Goal: Download file/media: Obtain a digital file from the website

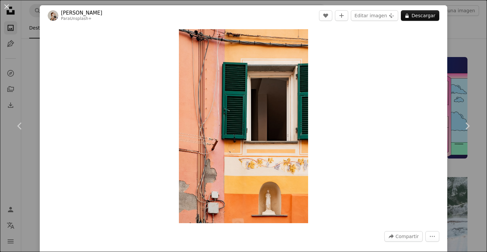
scroll to position [19923, 0]
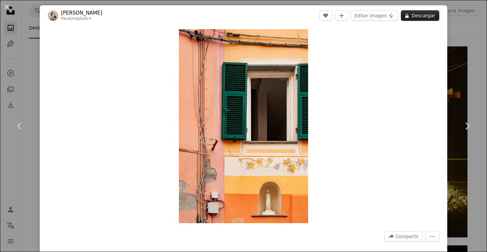
click at [409, 16] on icon at bounding box center [406, 16] width 3 height 4
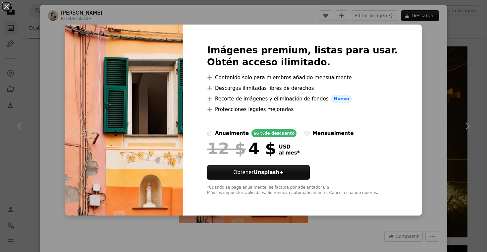
click at [413, 104] on div "An X shape Imágenes premium, listas para usar. Obtén acceso ilimitado. A plus s…" at bounding box center [243, 126] width 487 height 252
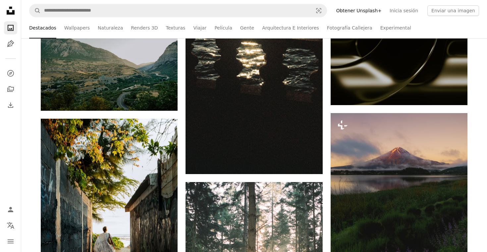
scroll to position [19971, 0]
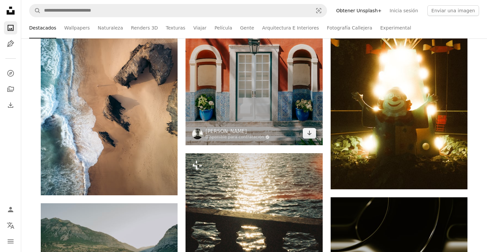
click at [224, 99] on img at bounding box center [253, 23] width 137 height 243
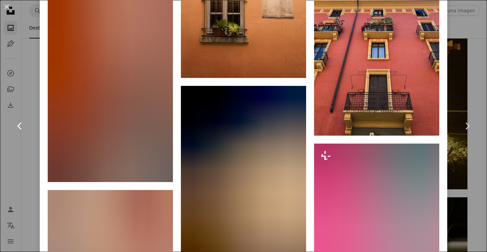
scroll to position [2910, 0]
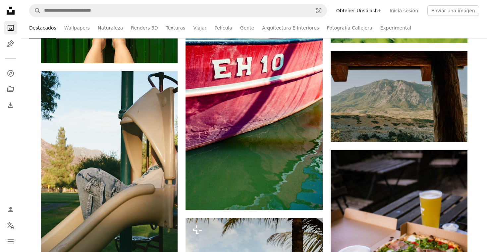
scroll to position [22232, 0]
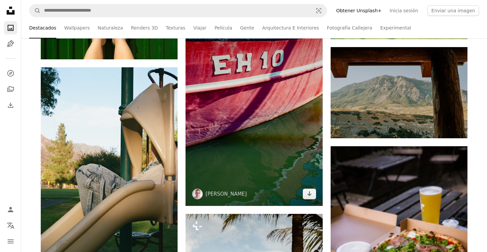
click at [260, 121] on img at bounding box center [253, 105] width 137 height 202
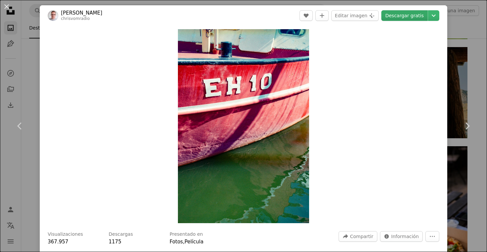
click at [392, 15] on link "Descargar gratis" at bounding box center [404, 15] width 46 height 11
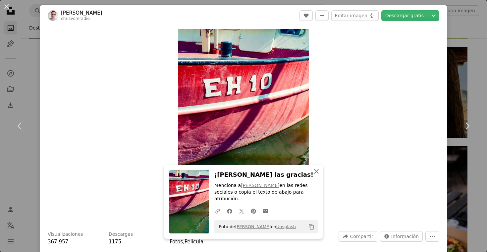
click at [314, 175] on icon "An X shape" at bounding box center [316, 171] width 8 height 8
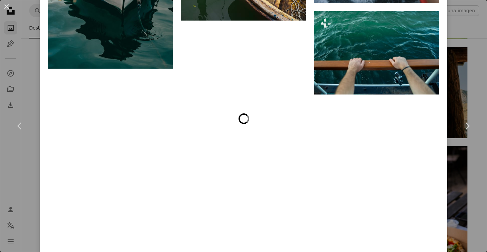
scroll to position [2989, 0]
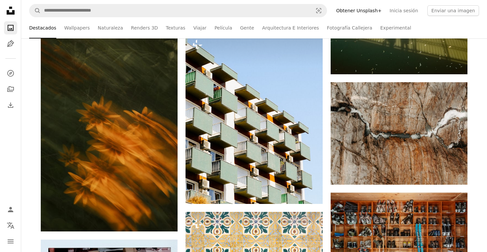
scroll to position [25897, 0]
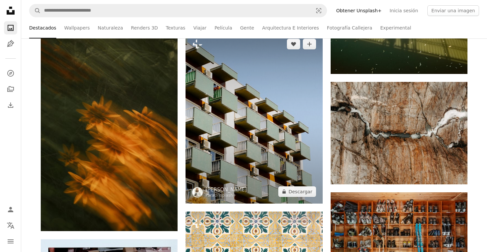
click at [232, 146] on img at bounding box center [253, 117] width 137 height 171
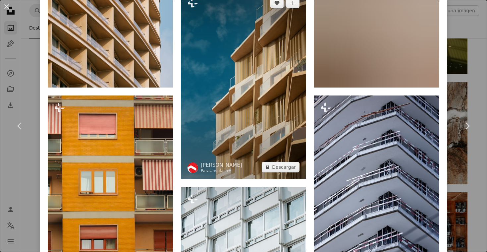
scroll to position [580, 0]
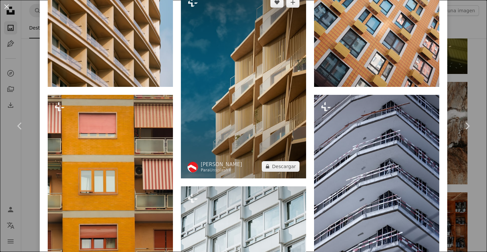
click at [235, 98] on img at bounding box center [243, 84] width 125 height 188
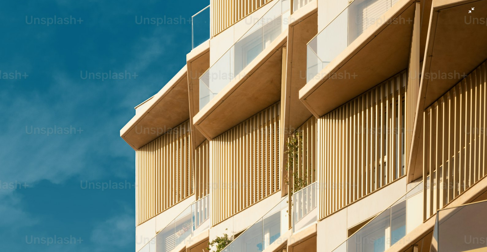
scroll to position [326, 0]
click at [273, 73] on img "Reducir el zoom en esta imagen" at bounding box center [243, 39] width 487 height 731
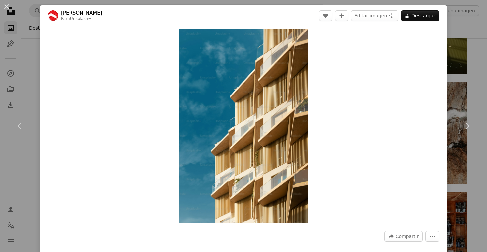
click at [369, 111] on div "Zoom in" at bounding box center [243, 126] width 407 height 200
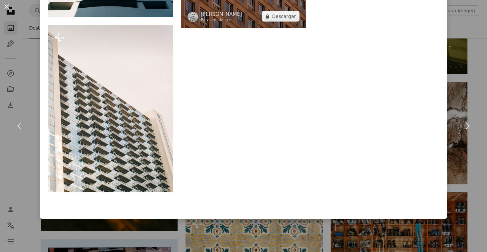
scroll to position [2148, 0]
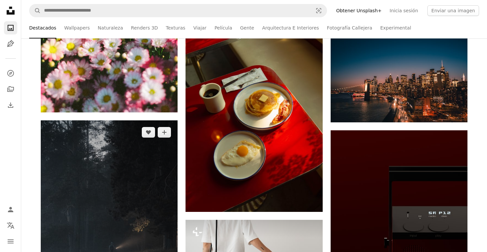
scroll to position [27912, 0]
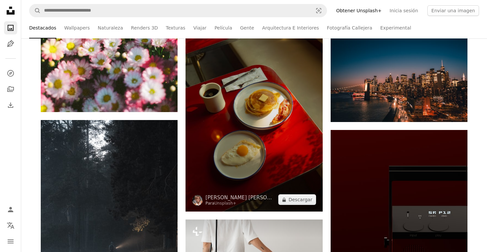
click at [266, 181] on img at bounding box center [253, 108] width 137 height 205
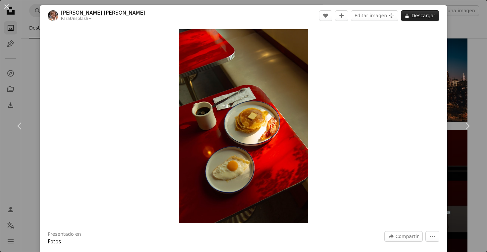
click at [409, 20] on button "A lock Descargar" at bounding box center [420, 15] width 38 height 11
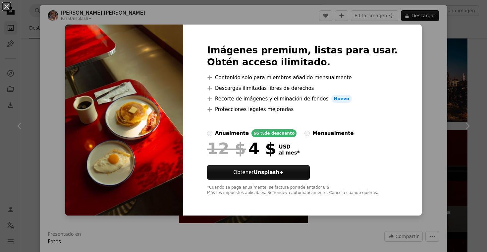
click at [414, 58] on div "An X shape Imágenes premium, listas para usar. Obtén acceso ilimitado. A plus s…" at bounding box center [243, 126] width 487 height 252
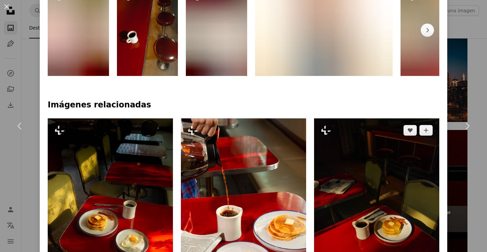
scroll to position [451, 0]
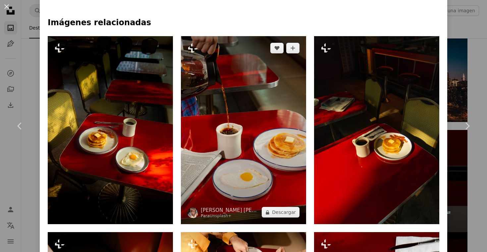
click at [252, 160] on img at bounding box center [243, 130] width 125 height 188
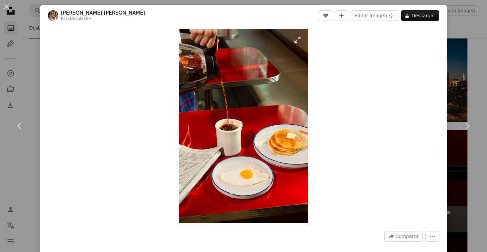
click at [240, 136] on img "Ampliar en esta imagen" at bounding box center [243, 126] width 129 height 194
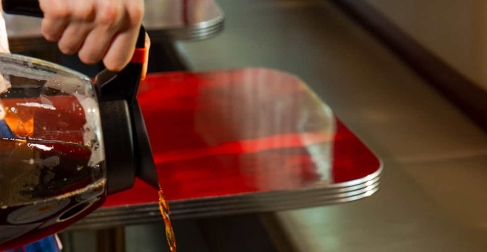
scroll to position [240, 0]
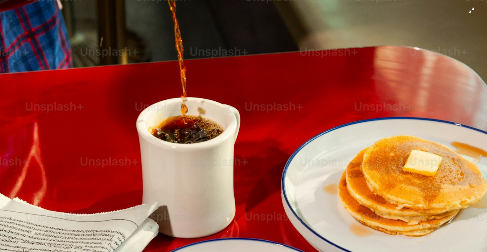
click at [344, 64] on img "Reducir el zoom en esta imagen" at bounding box center [243, 125] width 487 height 731
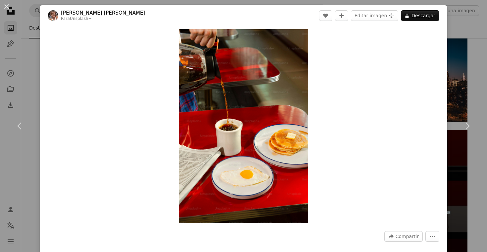
click at [350, 149] on div "Zoom in" at bounding box center [243, 126] width 407 height 200
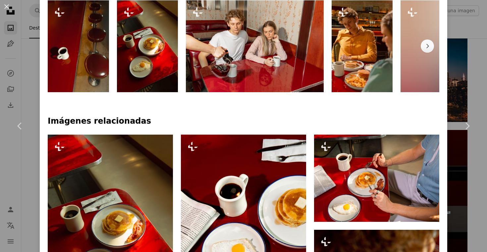
scroll to position [441, 0]
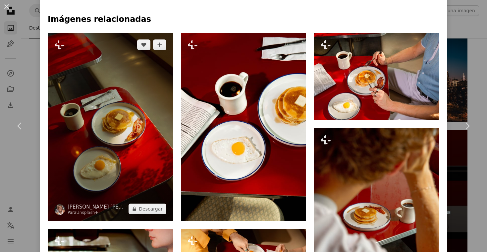
click at [126, 138] on img at bounding box center [110, 127] width 125 height 188
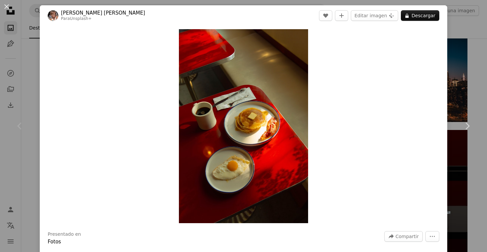
click at [355, 146] on div "Zoom in" at bounding box center [243, 126] width 407 height 200
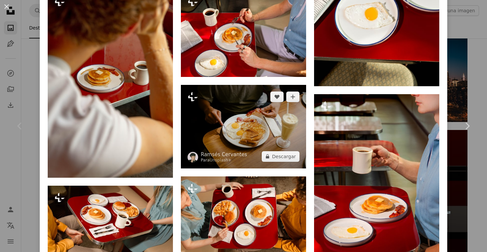
scroll to position [790, 0]
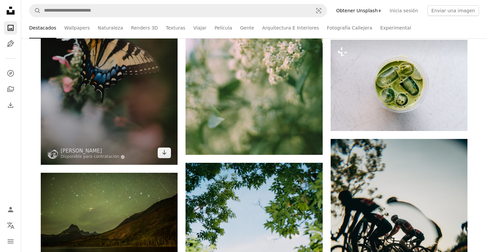
scroll to position [28278, 0]
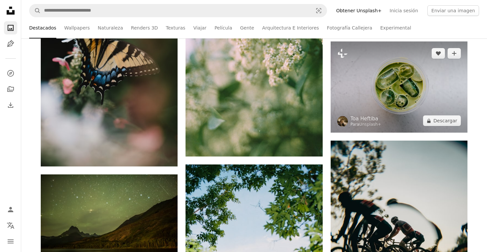
click at [379, 99] on img at bounding box center [398, 86] width 137 height 91
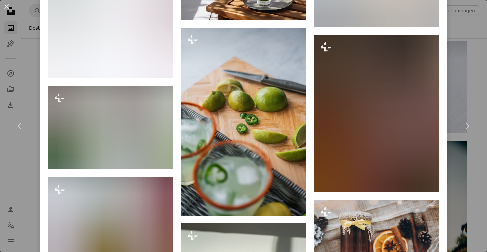
scroll to position [3562, 0]
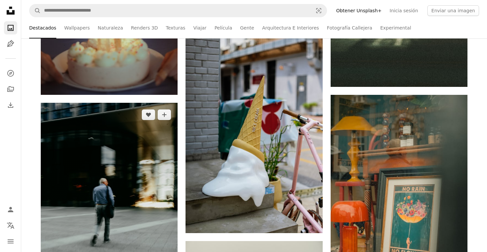
scroll to position [30358, 0]
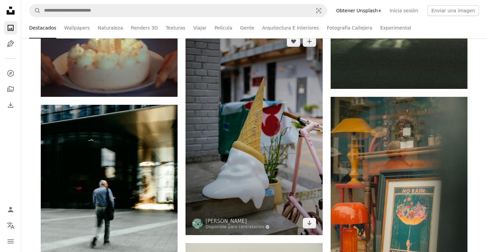
click at [268, 124] on img at bounding box center [253, 131] width 137 height 205
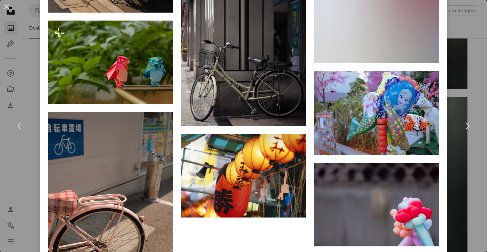
scroll to position [1908, 0]
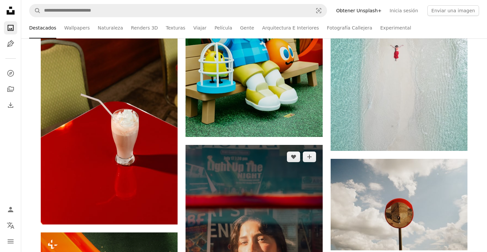
scroll to position [34341, 0]
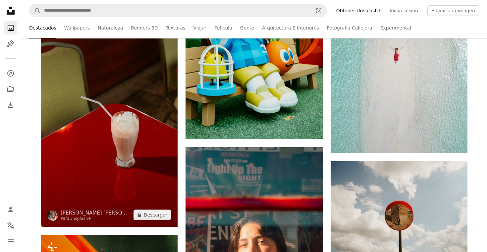
click at [77, 153] on img at bounding box center [109, 123] width 137 height 205
click at [114, 138] on img at bounding box center [109, 123] width 137 height 205
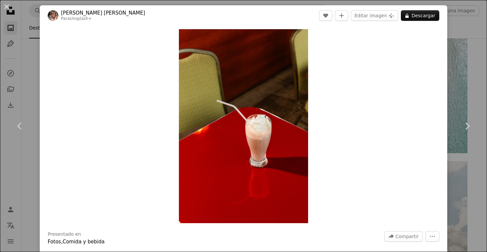
click at [123, 119] on div "Zoom in" at bounding box center [243, 126] width 407 height 200
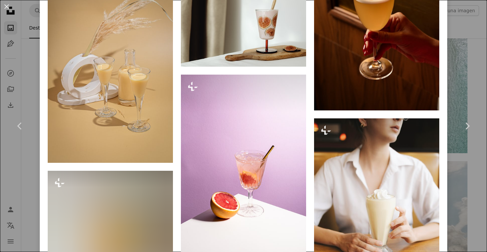
scroll to position [2845, 0]
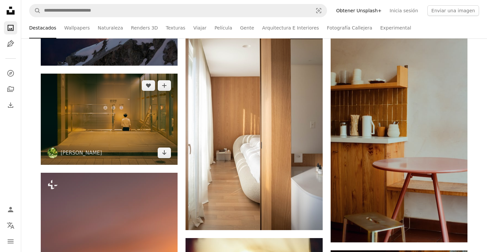
scroll to position [35396, 0]
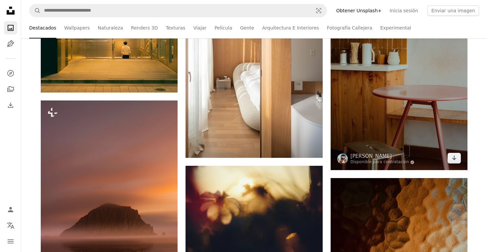
click at [401, 117] on img at bounding box center [398, 67] width 137 height 205
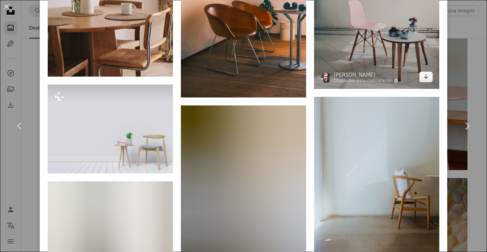
scroll to position [571, 0]
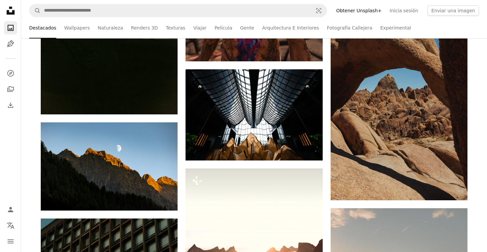
scroll to position [41935, 0]
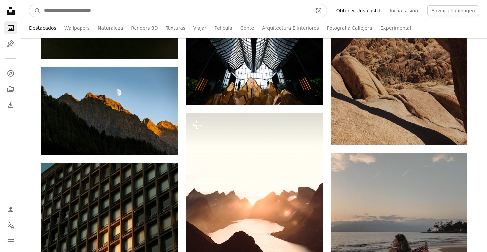
click at [236, 13] on input "Encuentra imágenes en todo el sitio" at bounding box center [176, 10] width 270 height 13
type input "**********"
click at [35, 11] on button "A magnifying glass" at bounding box center [34, 10] width 11 height 13
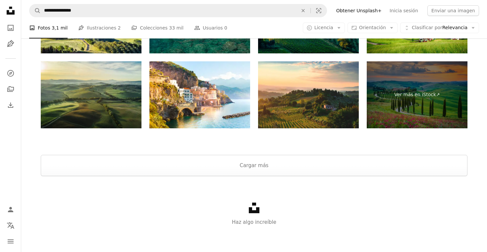
scroll to position [1235, 0]
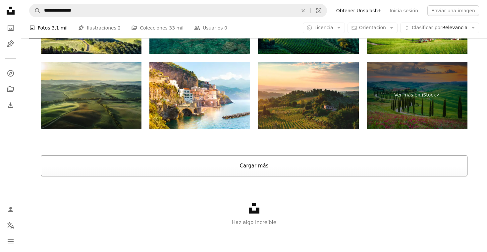
click at [198, 162] on button "Cargar más" at bounding box center [254, 165] width 427 height 21
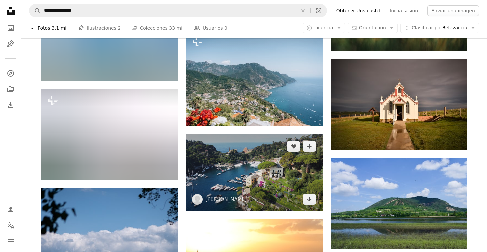
scroll to position [1934, 0]
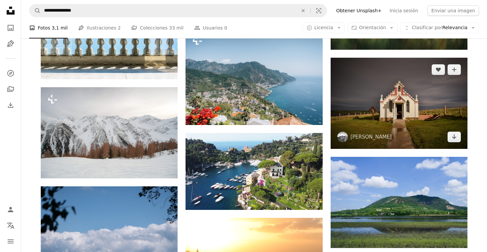
click at [357, 107] on img at bounding box center [398, 103] width 137 height 91
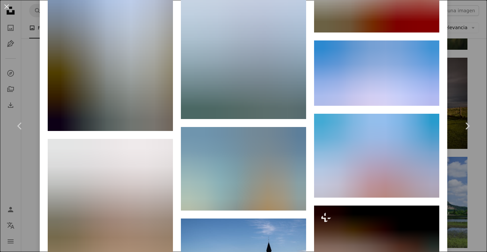
scroll to position [1364, 0]
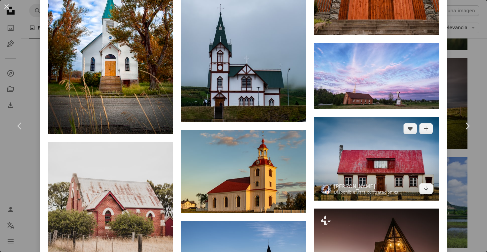
click at [344, 152] on img at bounding box center [376, 159] width 125 height 84
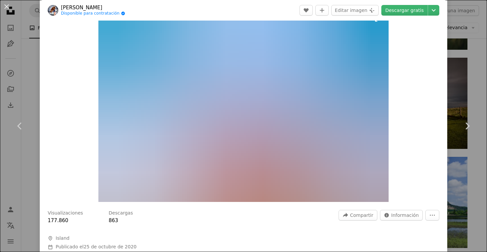
scroll to position [23, 0]
